Goal: Transaction & Acquisition: Register for event/course

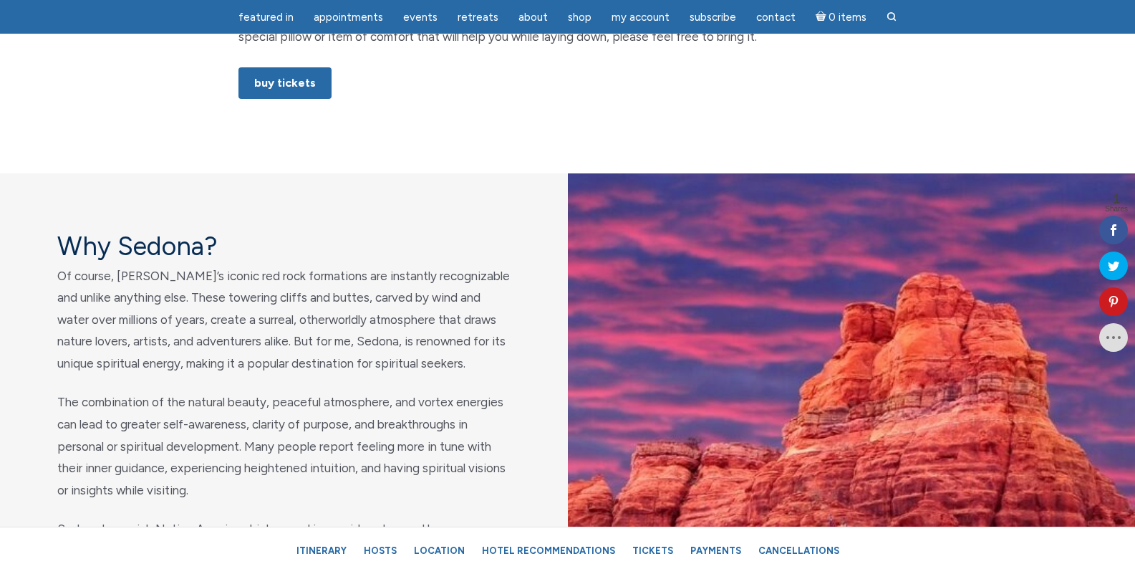
scroll to position [1067, 0]
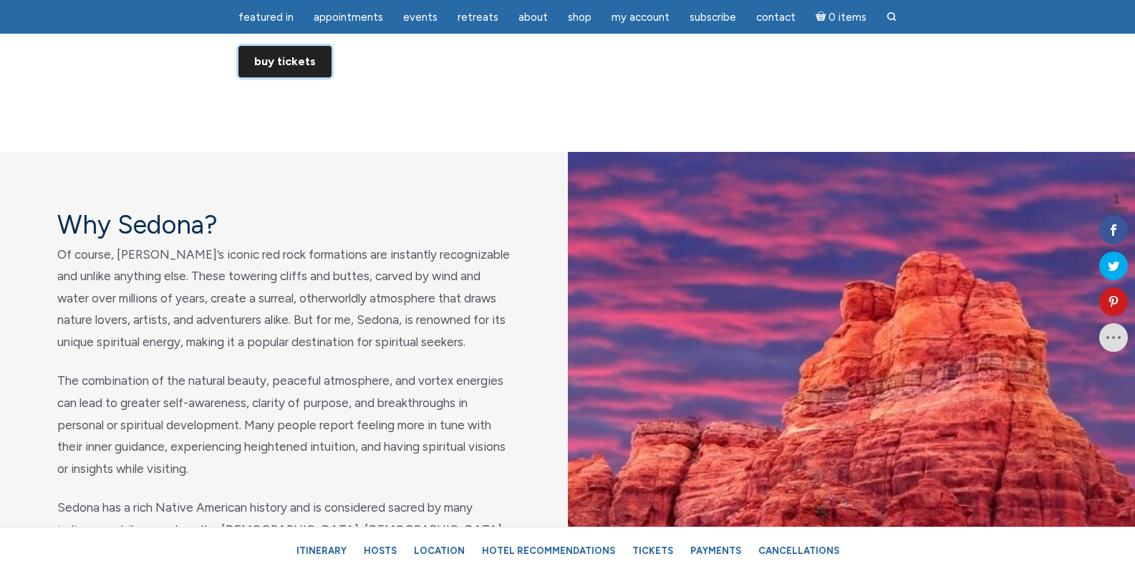
click at [292, 62] on link "Buy Tickets" at bounding box center [285, 62] width 93 height 32
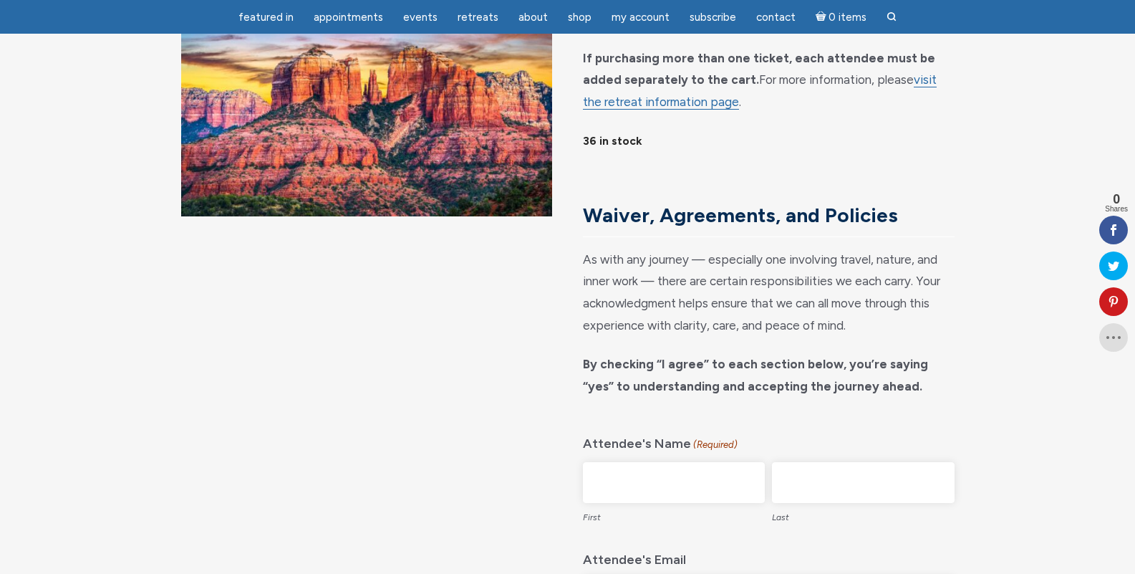
scroll to position [158, 0]
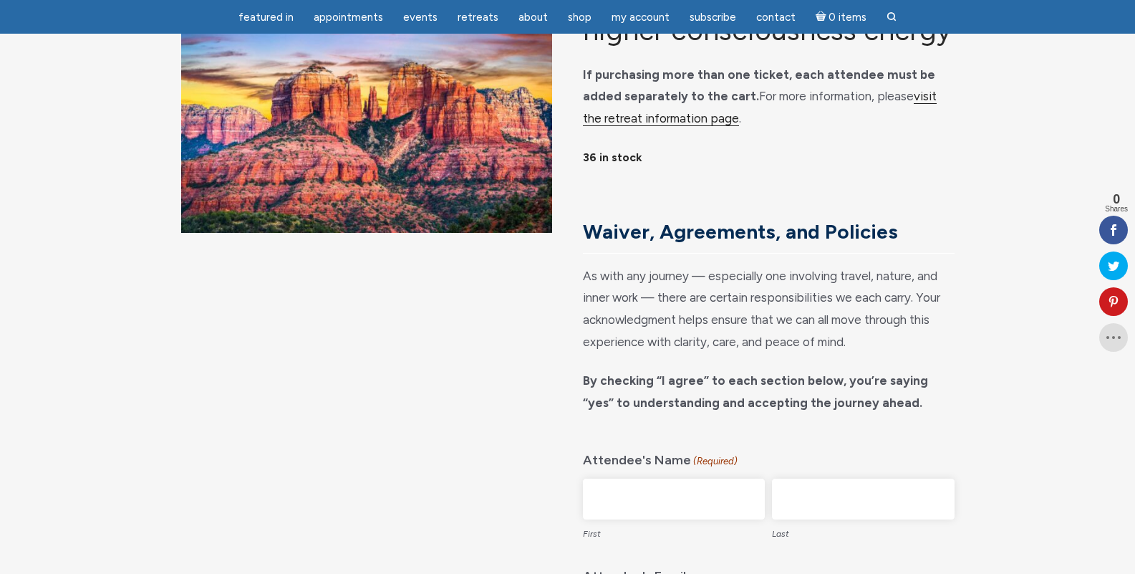
click at [909, 126] on link "visit the retreat information page" at bounding box center [760, 107] width 354 height 37
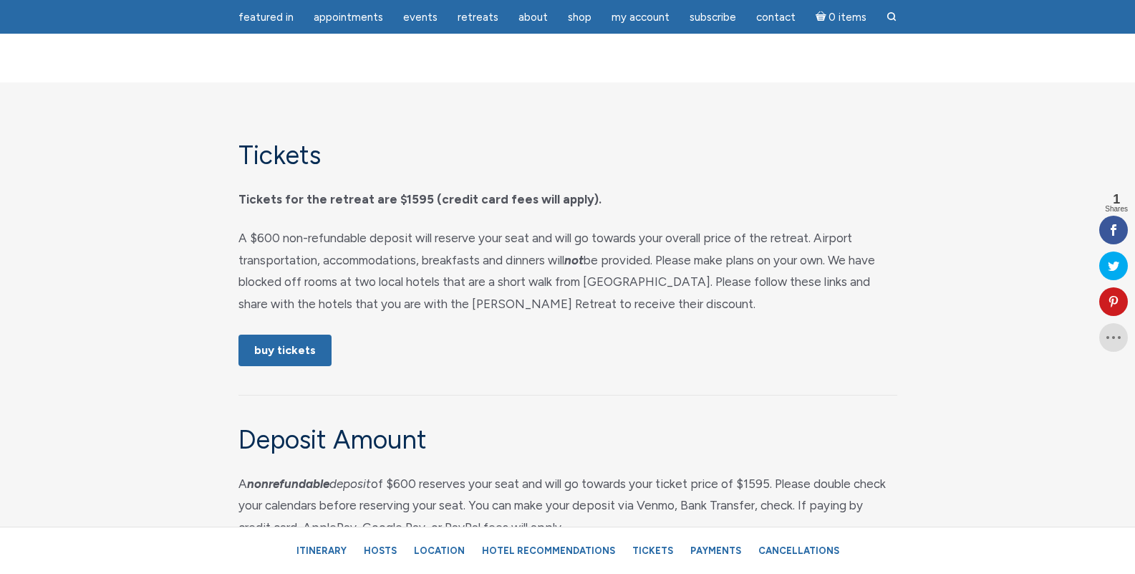
scroll to position [6636, 0]
